Goal: Task Accomplishment & Management: Use online tool/utility

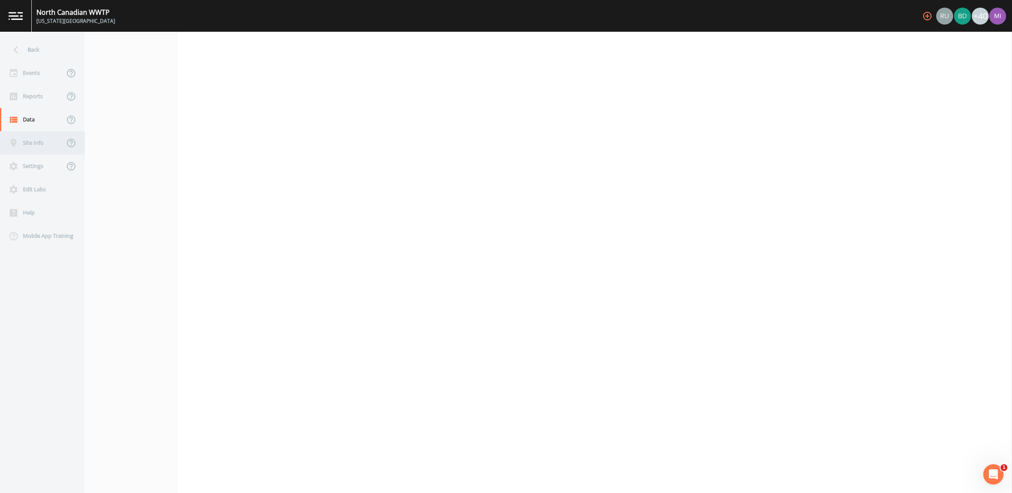
click at [29, 144] on div "Site Info" at bounding box center [32, 142] width 64 height 23
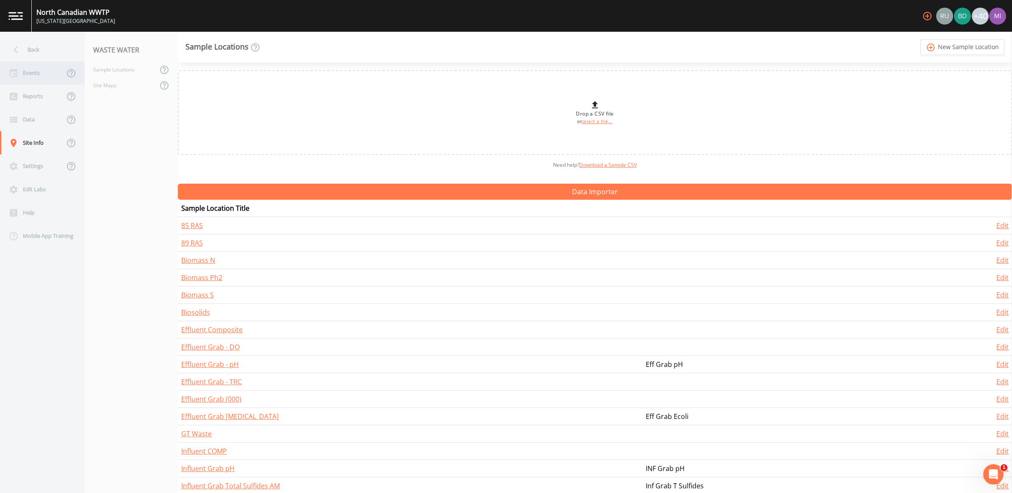
click at [33, 73] on div "Events" at bounding box center [32, 72] width 64 height 23
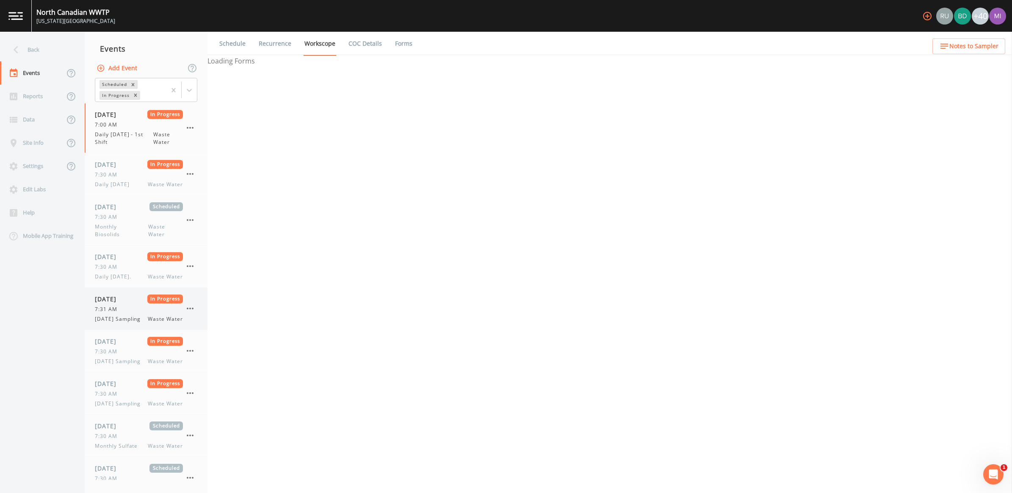
select select "092b3f94-5697-4c94-9891-da161916fdbb"
select select "b6a3c313-748b-4795-a028-792ad310bd60"
select select "092b3f94-5697-4c94-9891-da161916fdbb"
select select "b6a3c313-748b-4795-a028-792ad310bd60"
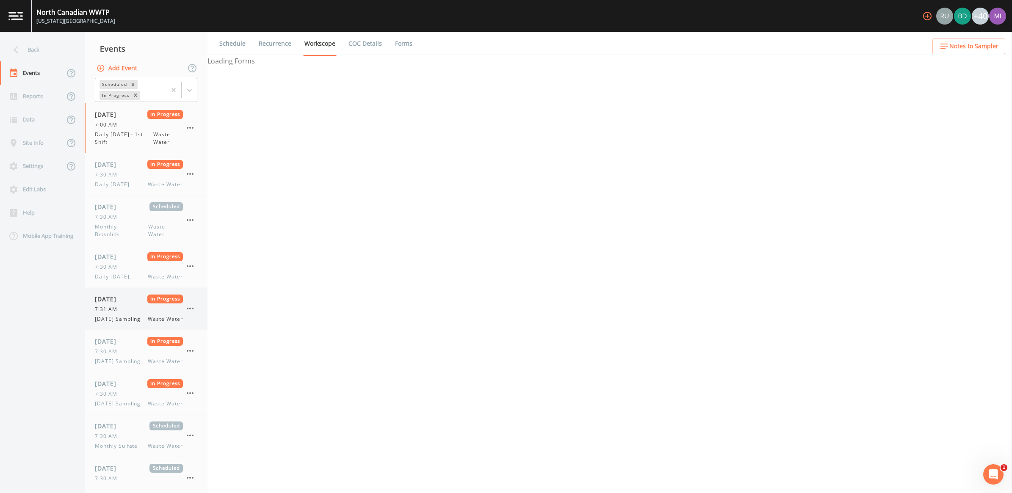
select select "092b3f94-5697-4c94-9891-da161916fdbb"
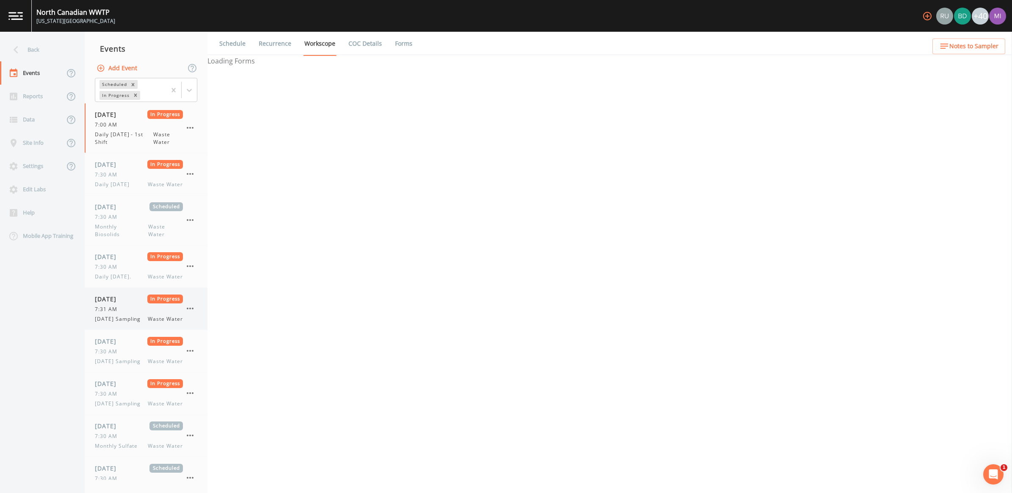
select select "092b3f94-5697-4c94-9891-da161916fdbb"
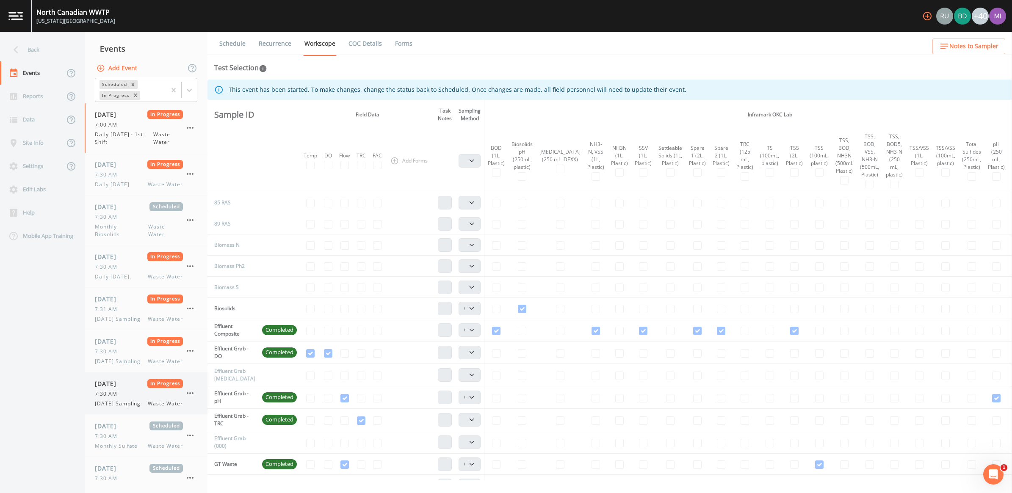
click at [120, 408] on span "[DATE] Sampling" at bounding box center [120, 404] width 51 height 8
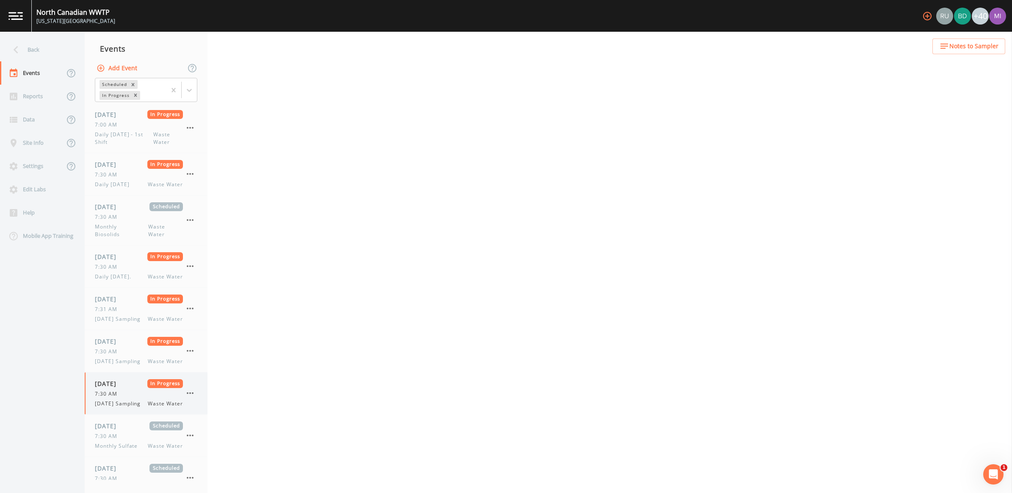
select select "092b3f94-5697-4c94-9891-da161916fdbb"
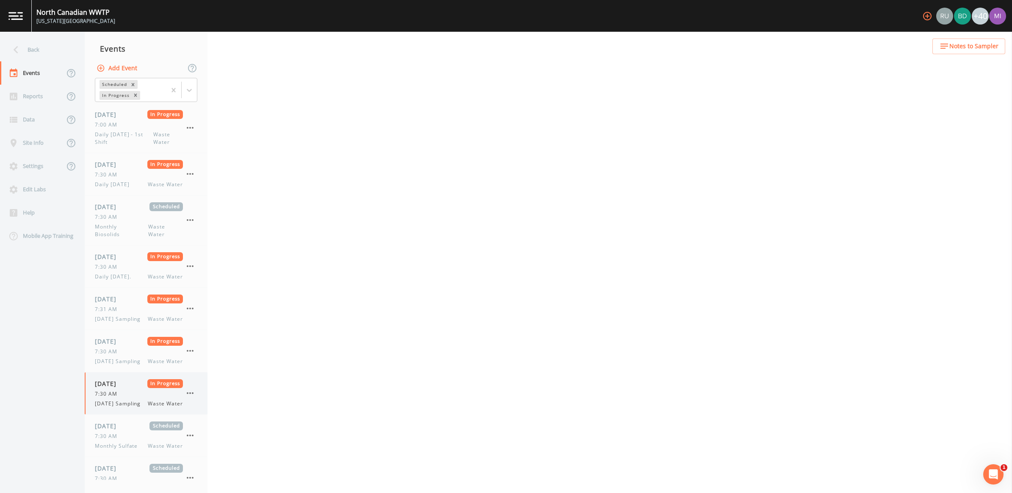
select select "b6a3c313-748b-4795-a028-792ad310bd60"
select select "092b3f94-5697-4c94-9891-da161916fdbb"
select select "b6a3c313-748b-4795-a028-792ad310bd60"
select select "092b3f94-5697-4c94-9891-da161916fdbb"
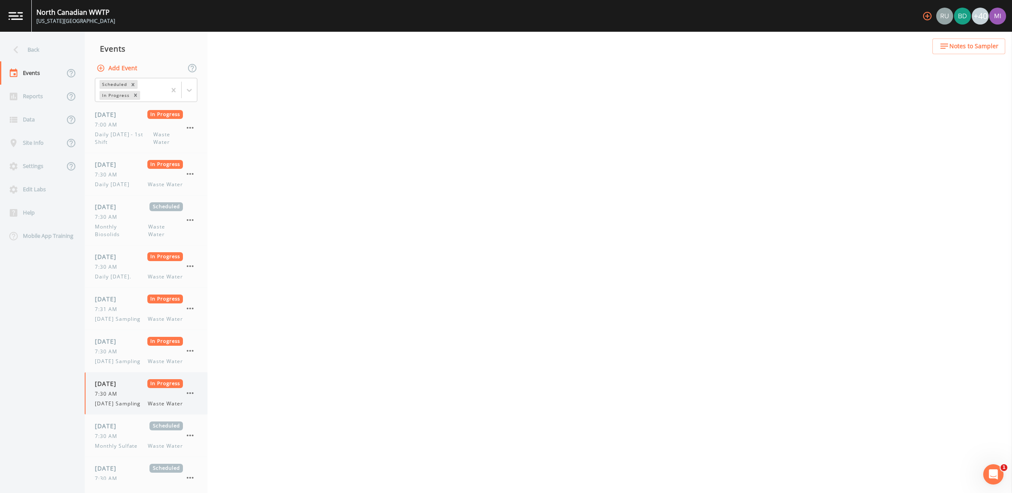
select select "092b3f94-5697-4c94-9891-da161916fdbb"
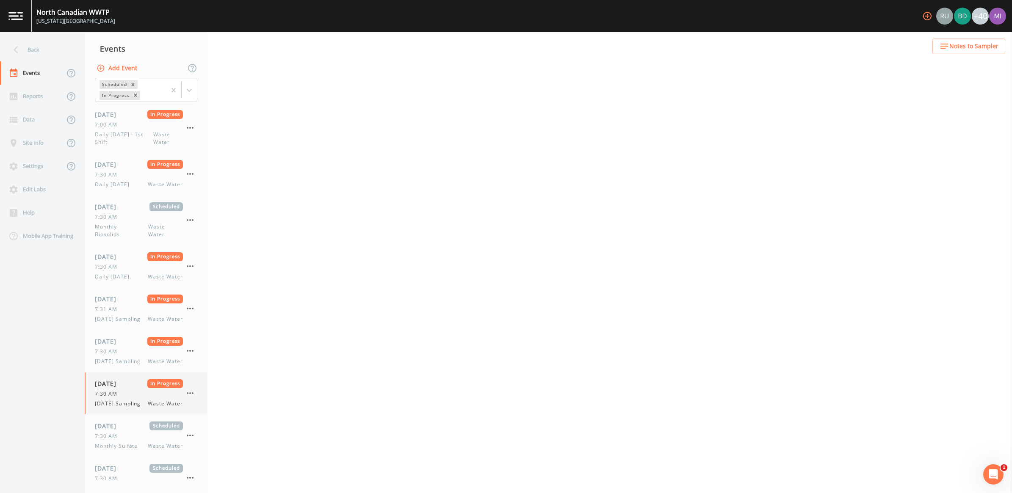
select select "092b3f94-5697-4c94-9891-da161916fdbb"
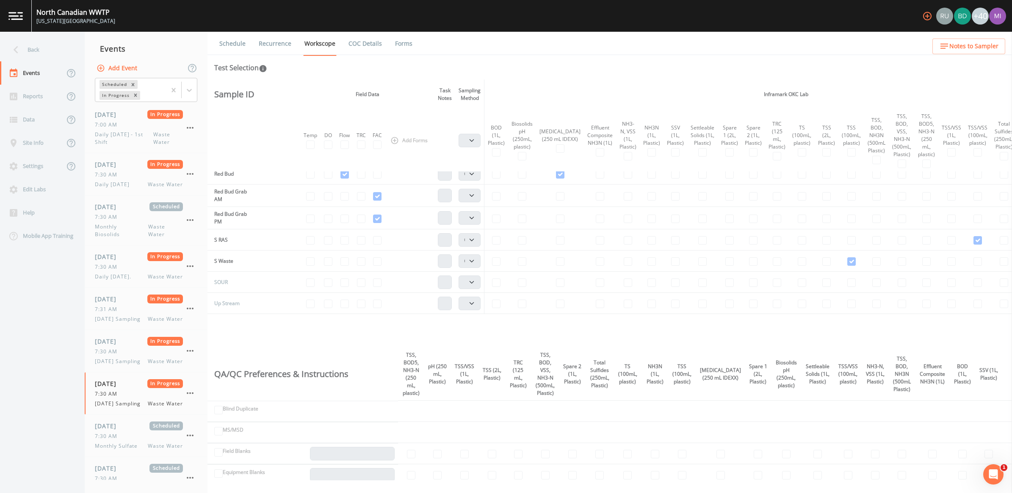
scroll to position [524, 0]
click at [28, 145] on div "Site Info" at bounding box center [32, 142] width 64 height 23
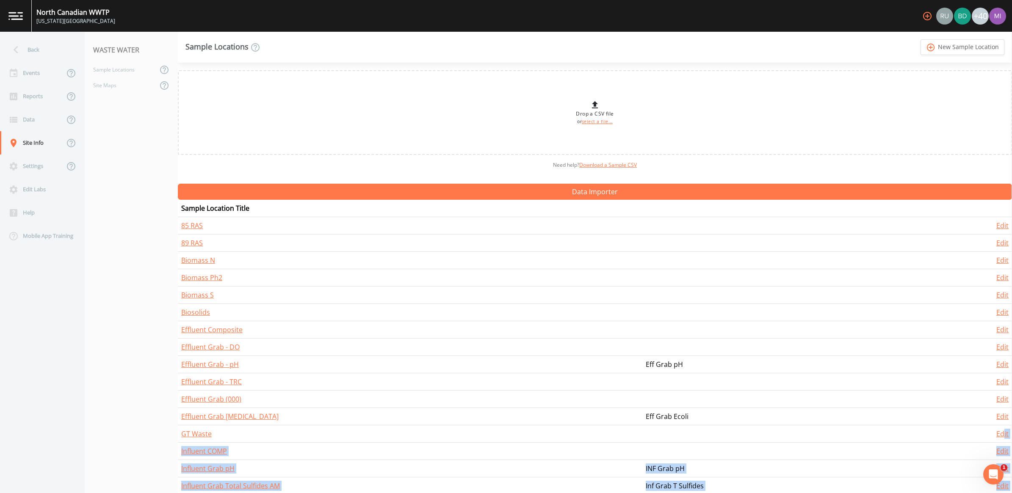
drag, startPoint x: 1011, startPoint y: 251, endPoint x: 1000, endPoint y: 427, distance: 176.8
click at [1000, 427] on div "Back Events Reports Data Site Info Settings Edit Labs Help Mobile App Training …" at bounding box center [506, 262] width 1012 height 461
